Goal: Task Accomplishment & Management: Manage account settings

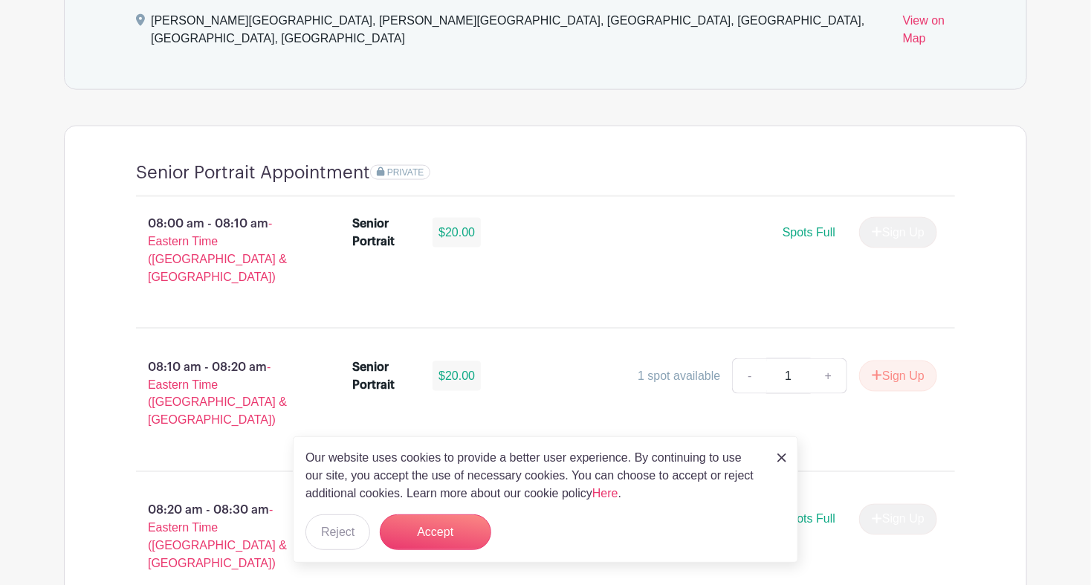
scroll to position [966, 0]
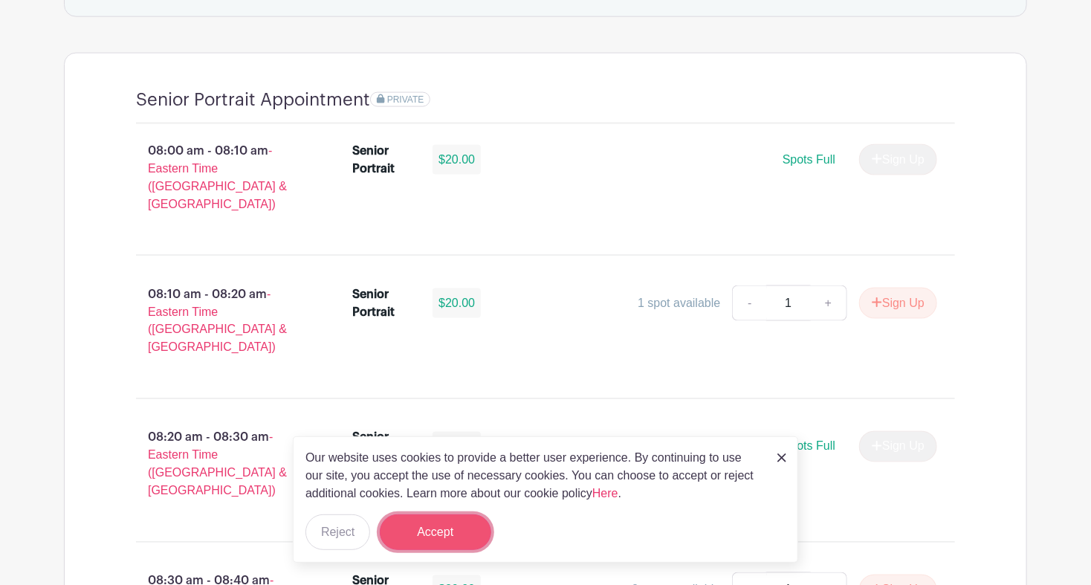
click at [415, 528] on button "Accept" at bounding box center [435, 532] width 111 height 36
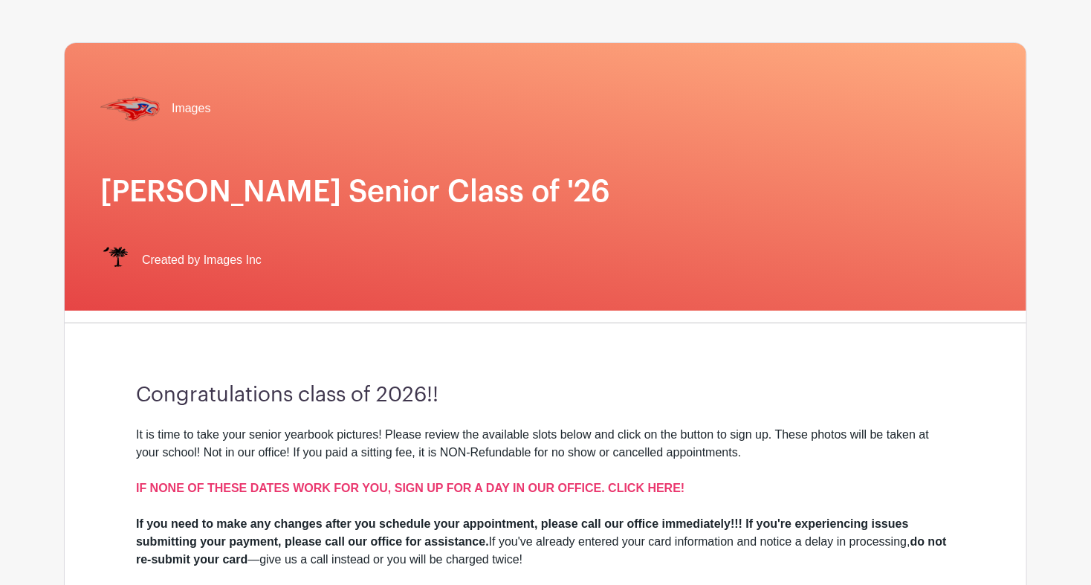
scroll to position [0, 0]
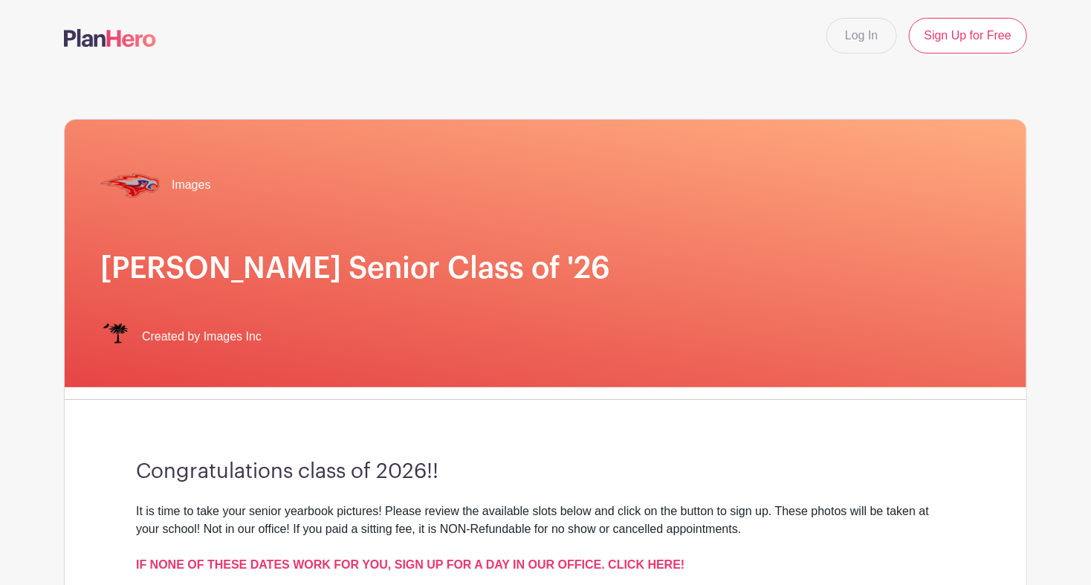
click at [749, 56] on nav "Log In Sign Up for Free" at bounding box center [545, 35] width 1091 height 71
click at [866, 27] on link "Log In" at bounding box center [861, 36] width 70 height 36
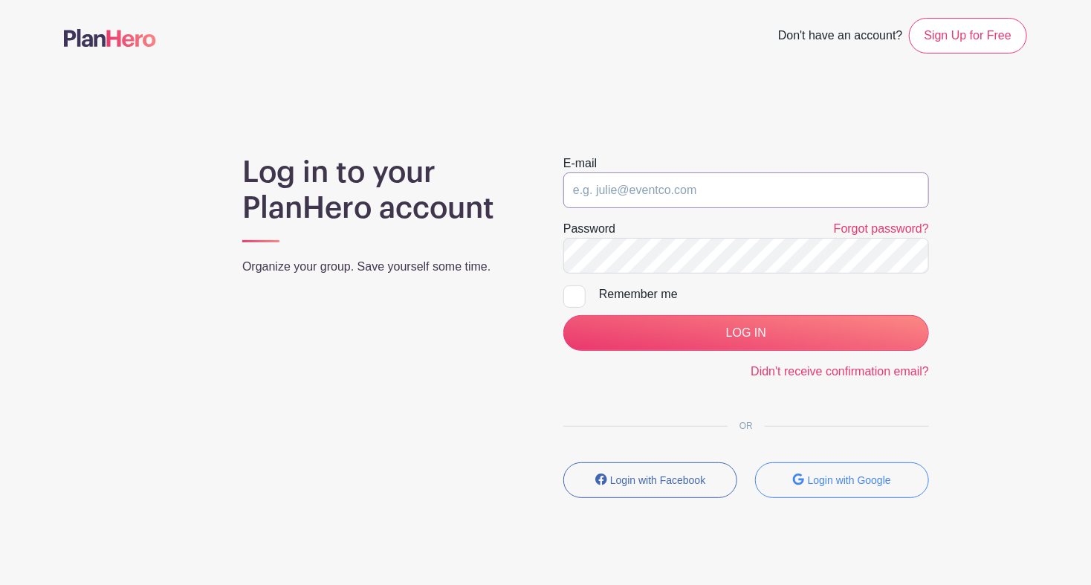
type input "saycheeze@images-sc.com"
click at [572, 290] on input "Remember me" at bounding box center [568, 290] width 10 height 10
checkbox input "true"
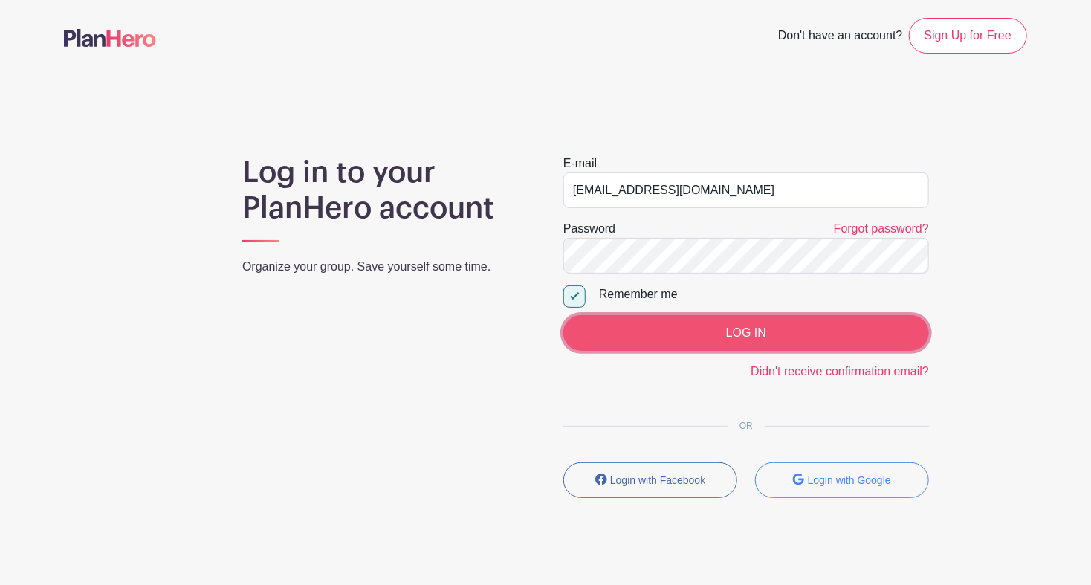
click at [649, 324] on input "LOG IN" at bounding box center [746, 333] width 366 height 36
